Goal: Information Seeking & Learning: Find specific fact

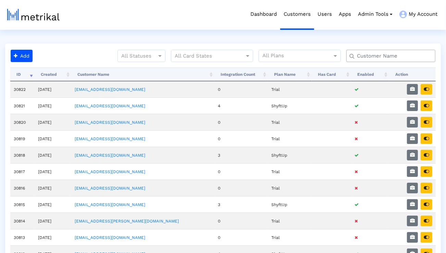
click at [374, 59] on div at bounding box center [390, 56] width 89 height 12
click at [374, 59] on input "text" at bounding box center [392, 55] width 80 height 7
type input "elevate"
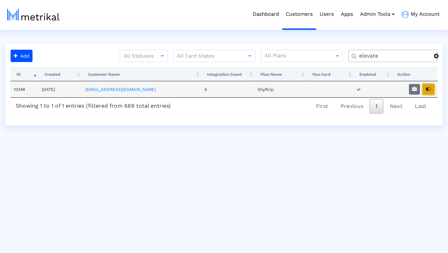
click at [429, 88] on icon "button" at bounding box center [428, 89] width 5 height 5
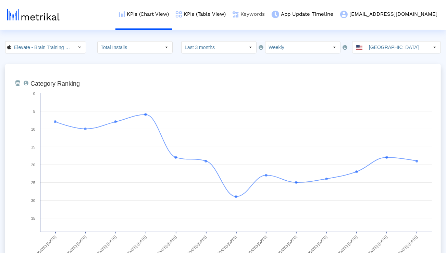
click at [239, 12] on img at bounding box center [235, 14] width 6 height 6
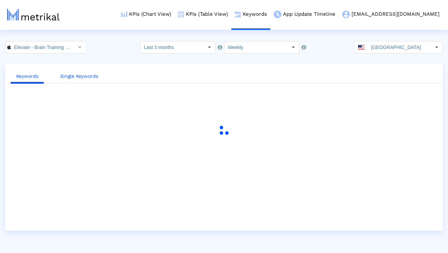
click at [88, 76] on link "Single Keywords" at bounding box center [79, 76] width 49 height 13
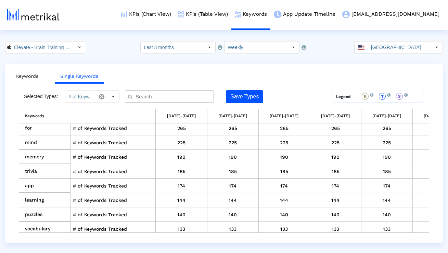
scroll to position [106, 0]
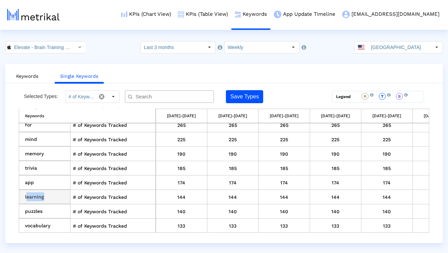
drag, startPoint x: 54, startPoint y: 195, endPoint x: 24, endPoint y: 195, distance: 30.1
click at [24, 195] on td "learning" at bounding box center [44, 197] width 51 height 14
copy td "learning"
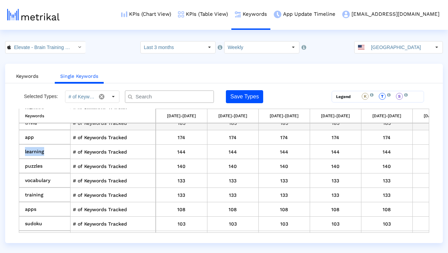
scroll to position [163, 0]
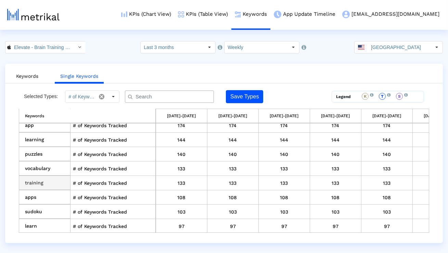
click at [40, 183] on td "training" at bounding box center [44, 183] width 51 height 14
copy td "training"
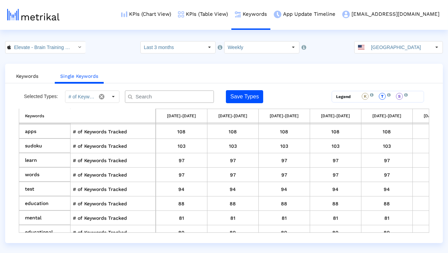
scroll to position [232, 0]
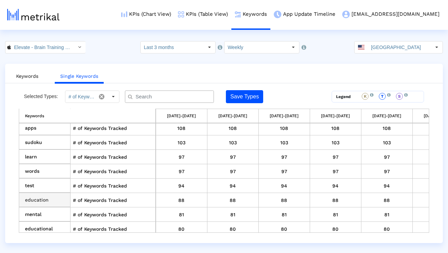
click at [34, 199] on td "education" at bounding box center [44, 200] width 51 height 14
copy td "education"
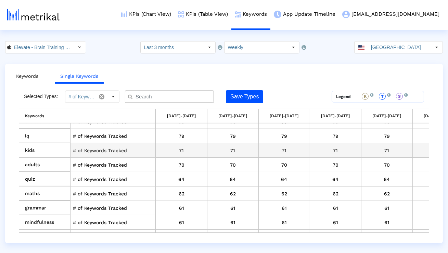
scroll to position [348, 0]
